Goal: Task Accomplishment & Management: Manage account settings

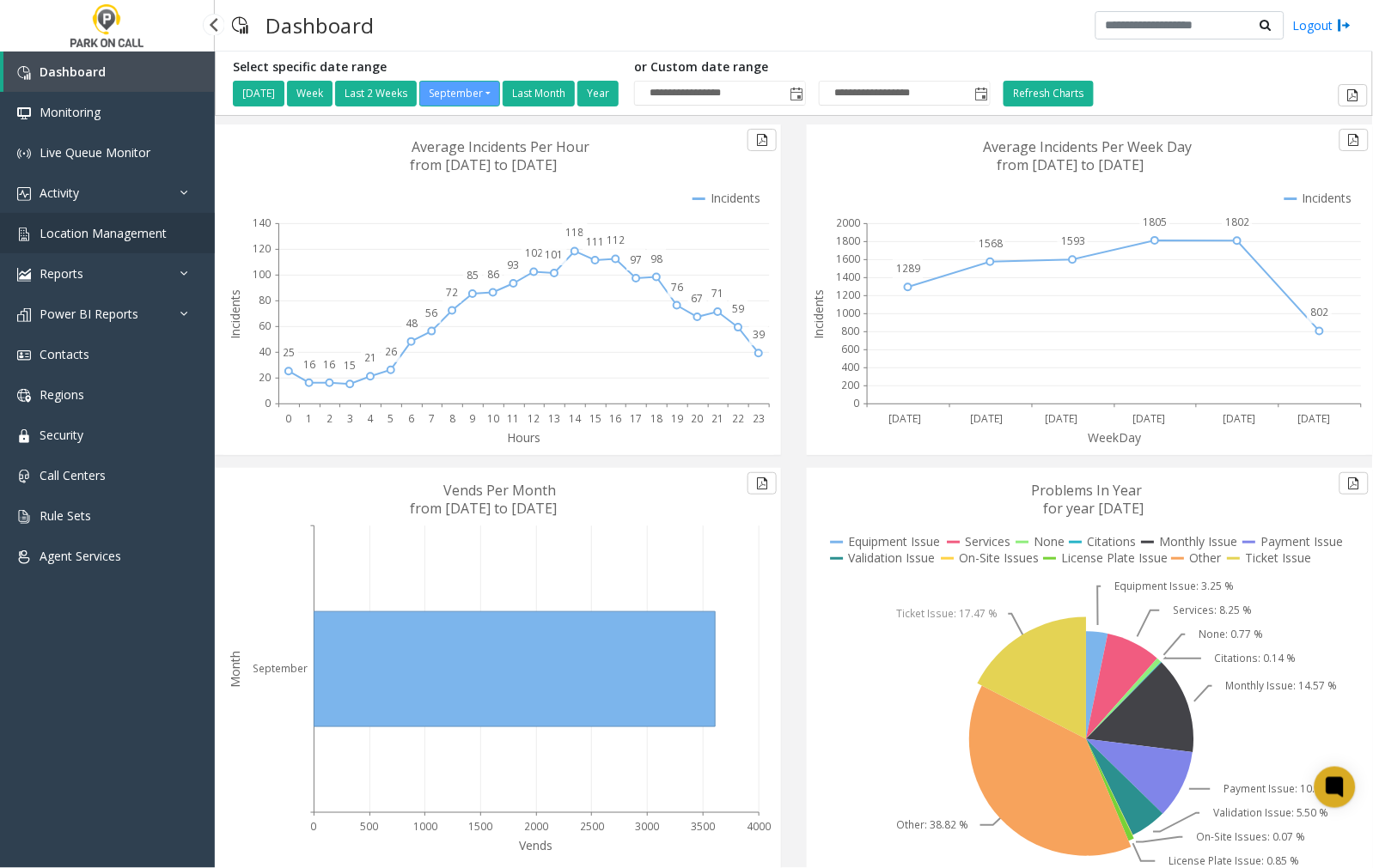
click at [69, 235] on span "Location Management" at bounding box center [103, 233] width 128 height 16
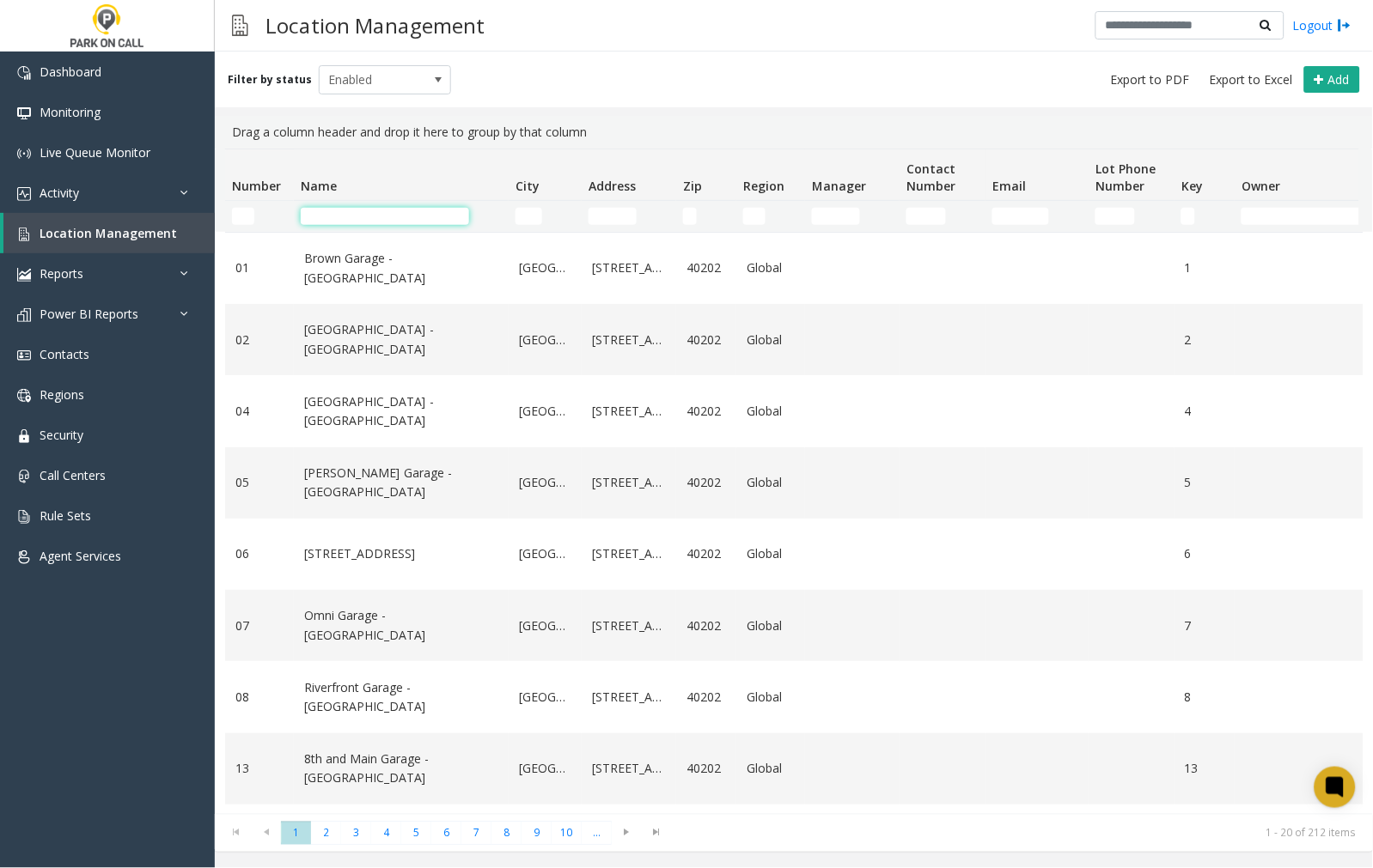
click at [357, 217] on input "Name Filter" at bounding box center [384, 216] width 169 height 17
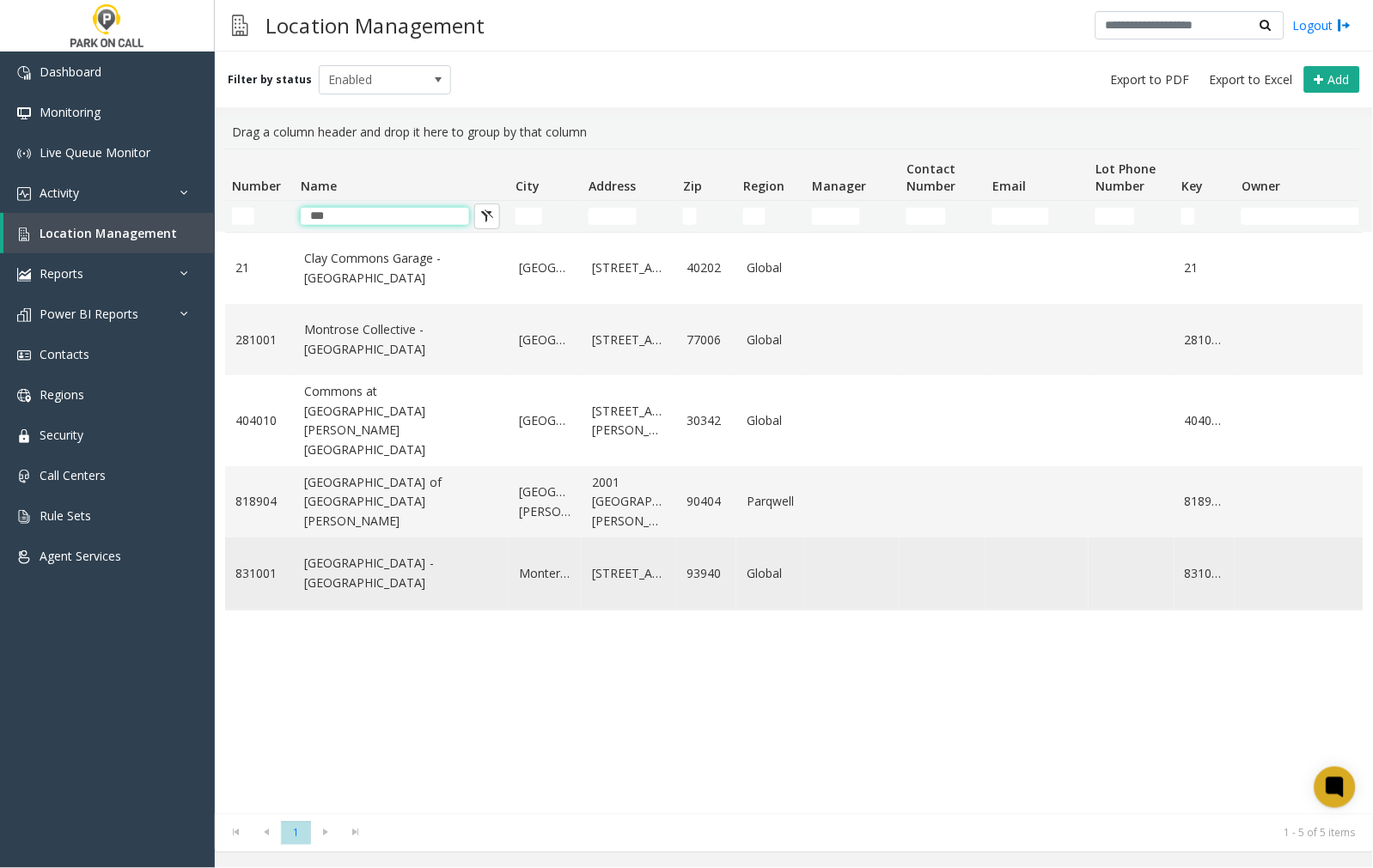
type input "***"
click at [371, 565] on link "[GEOGRAPHIC_DATA] - [GEOGRAPHIC_DATA]" at bounding box center [401, 573] width 194 height 38
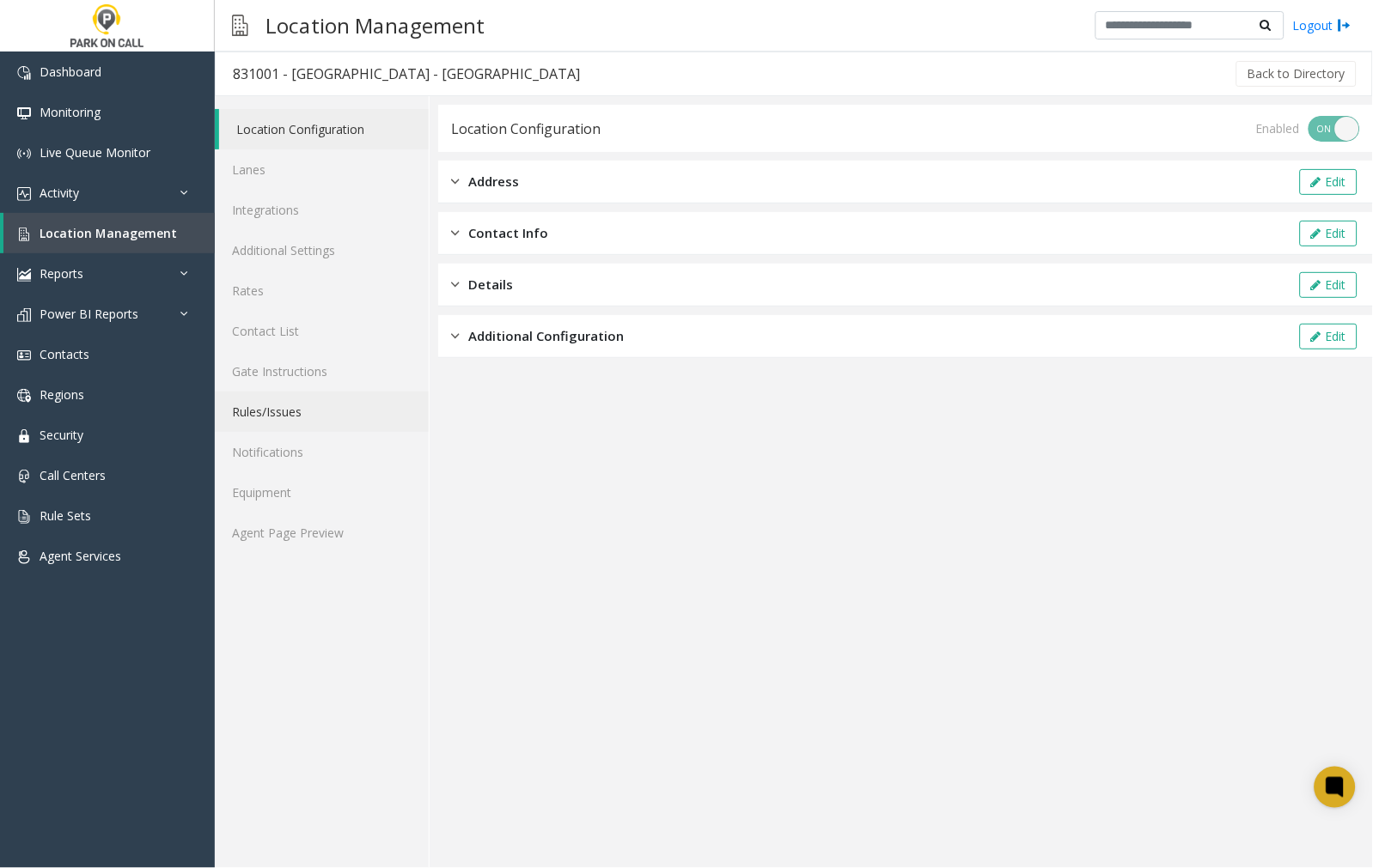
click at [273, 416] on link "Rules/Issues" at bounding box center [322, 412] width 214 height 40
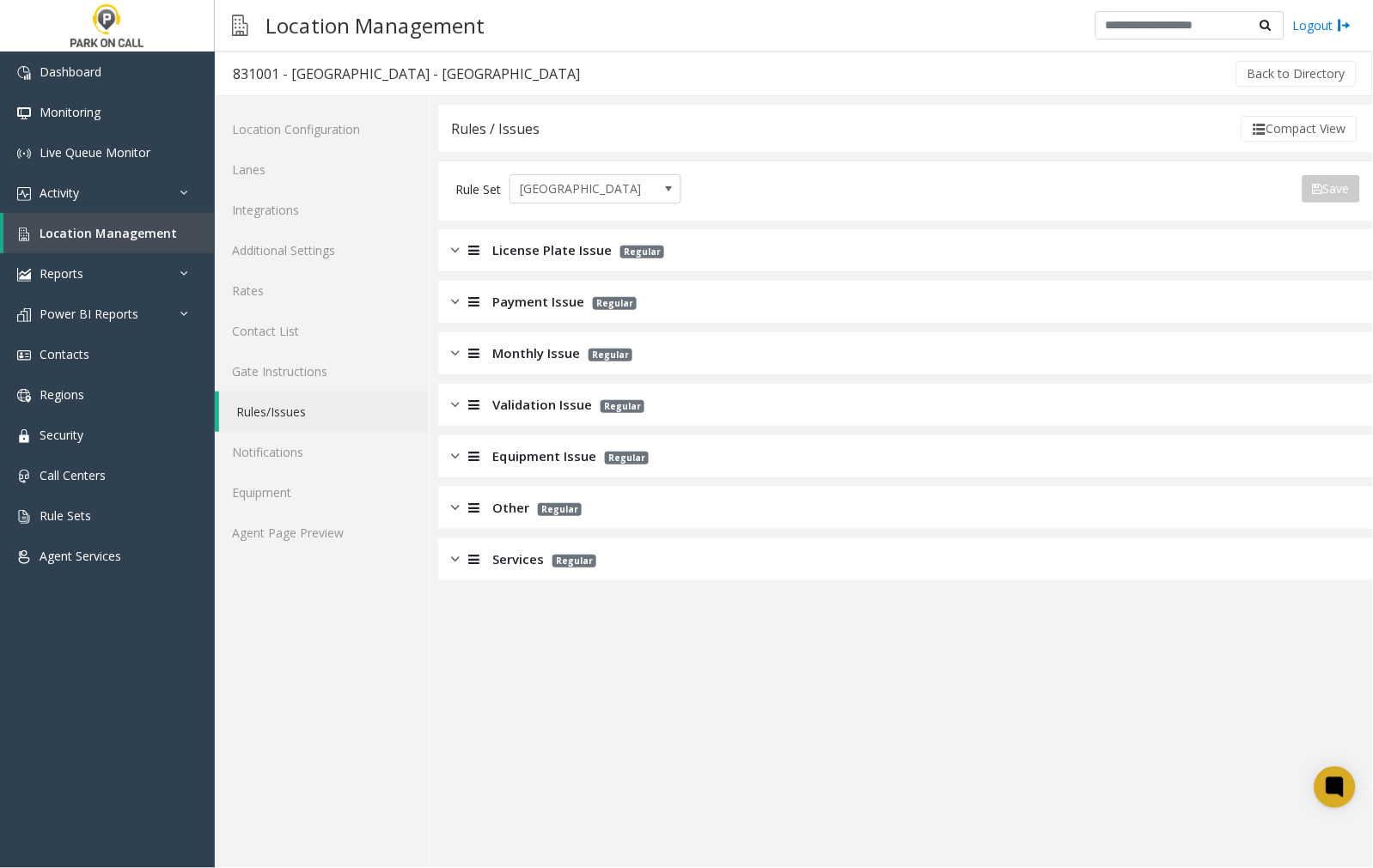
click at [457, 246] on img at bounding box center [455, 250] width 8 height 20
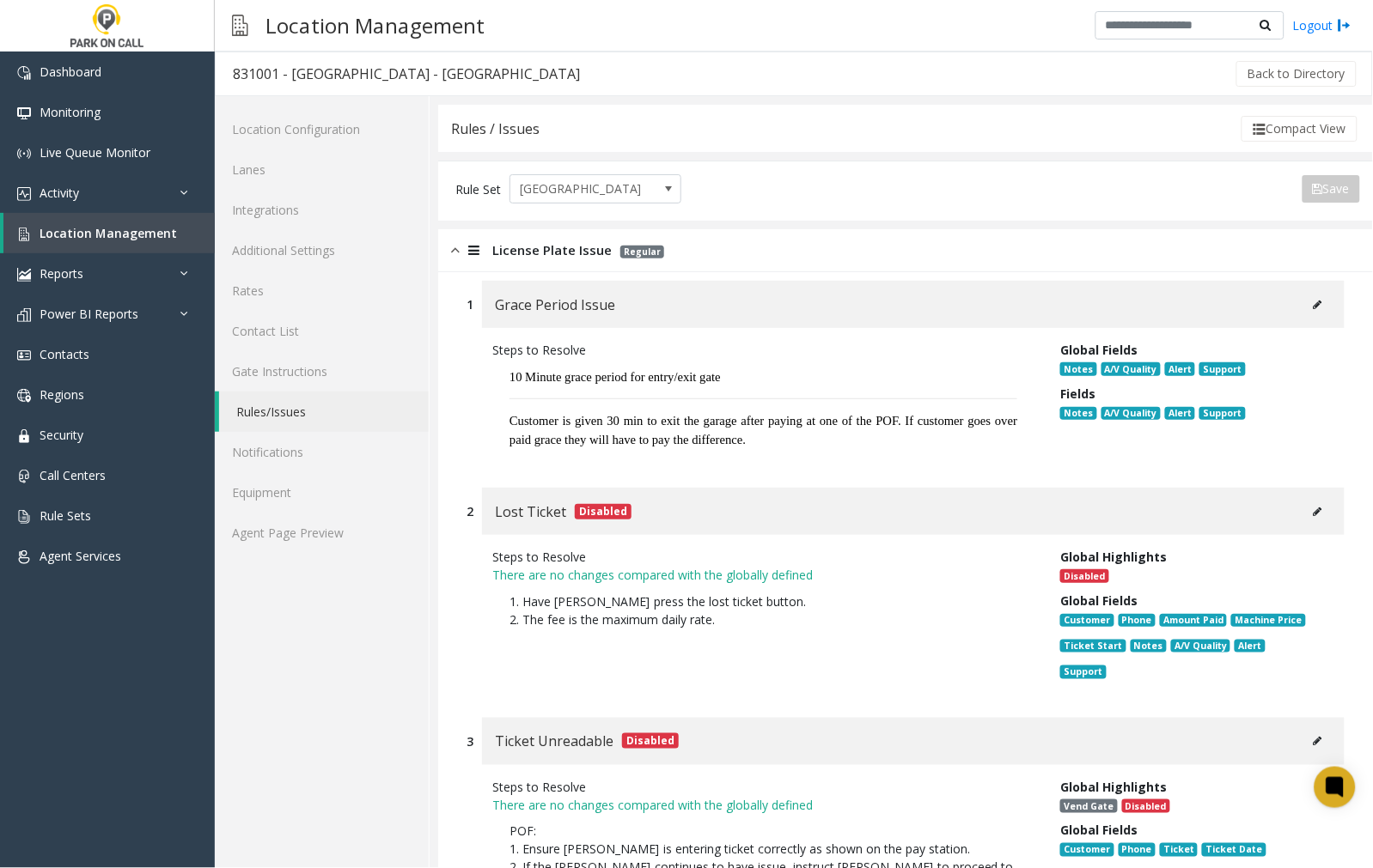
click at [1314, 305] on icon at bounding box center [1317, 304] width 8 height 10
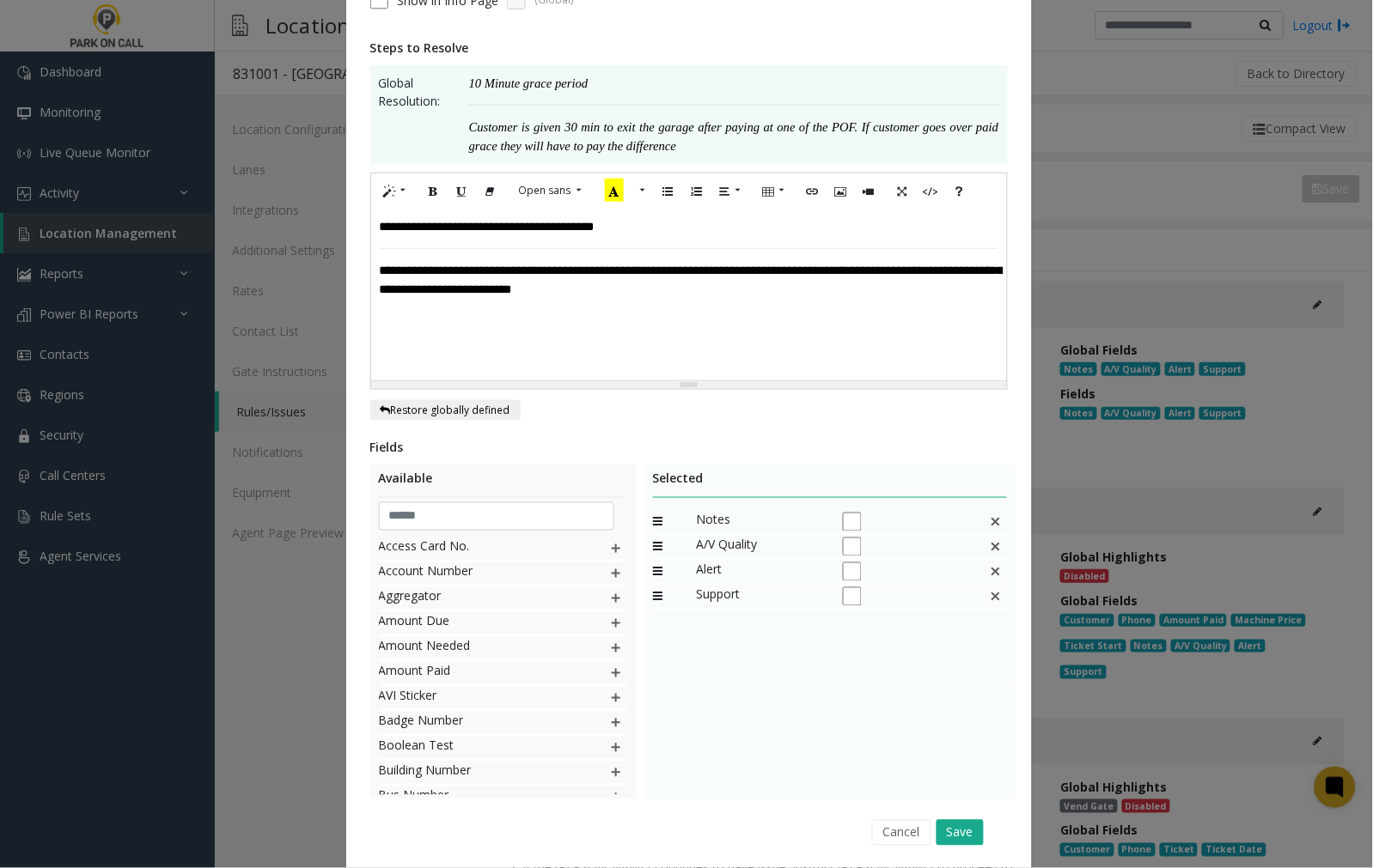
scroll to position [324, 0]
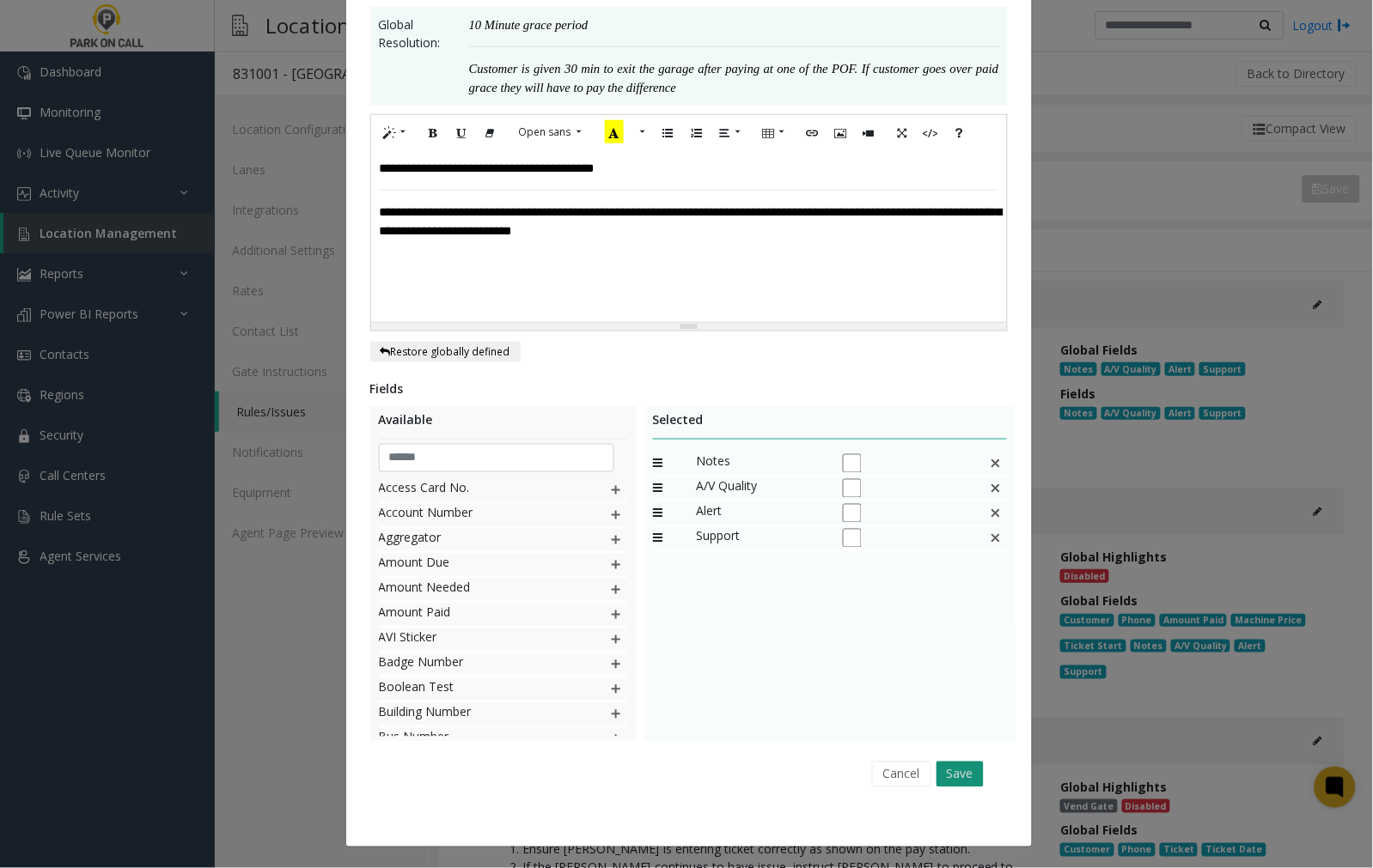
click at [949, 775] on button "Save" at bounding box center [960, 774] width 47 height 26
